Goal: Task Accomplishment & Management: Use online tool/utility

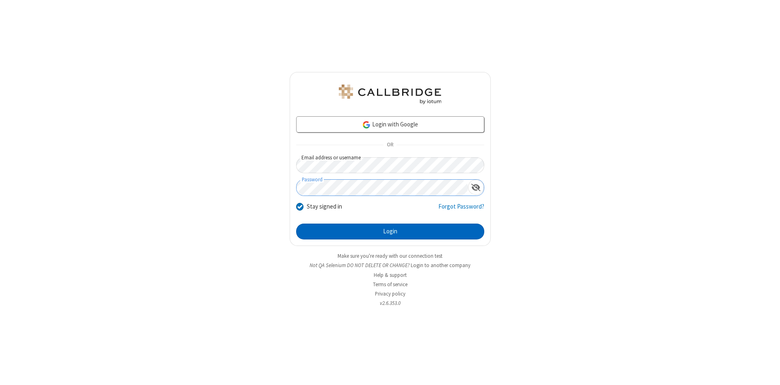
click at [390, 232] on button "Login" at bounding box center [390, 232] width 188 height 16
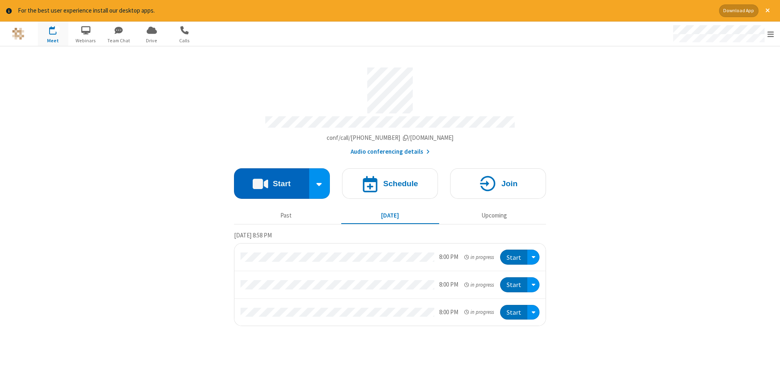
click at [271, 180] on button "Start" at bounding box center [271, 183] width 75 height 30
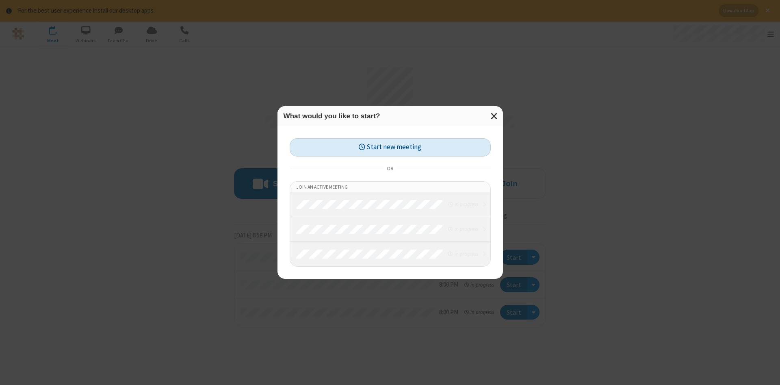
click at [390, 147] on button "Start new meeting" at bounding box center [390, 147] width 201 height 18
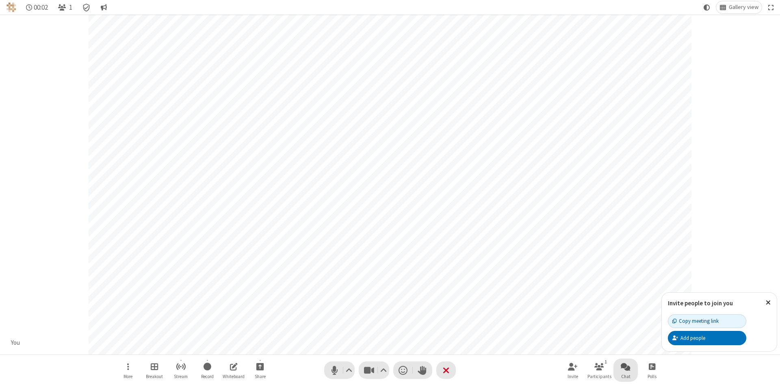
click at [626, 366] on span "Open chat" at bounding box center [626, 366] width 10 height 10
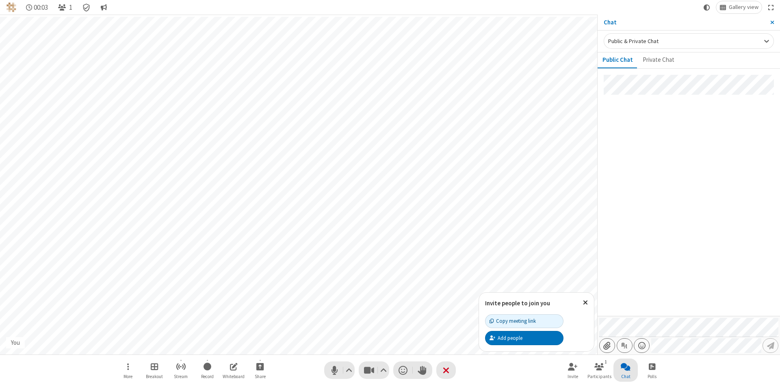
type input "C:\fakepath\doc_test.docx"
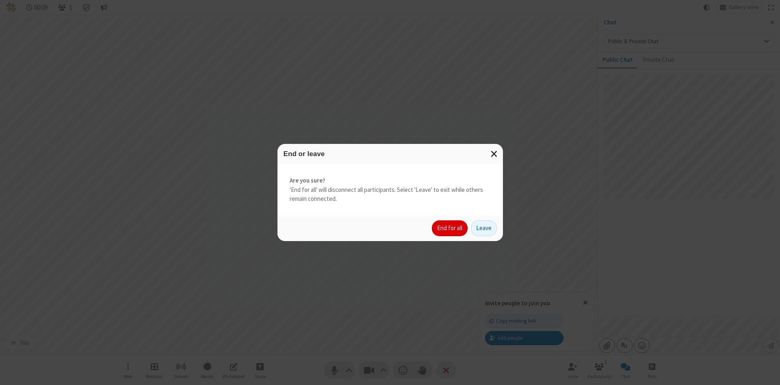
click at [450, 228] on button "End for all" at bounding box center [450, 228] width 36 height 16
